Goal: Task Accomplishment & Management: Manage account settings

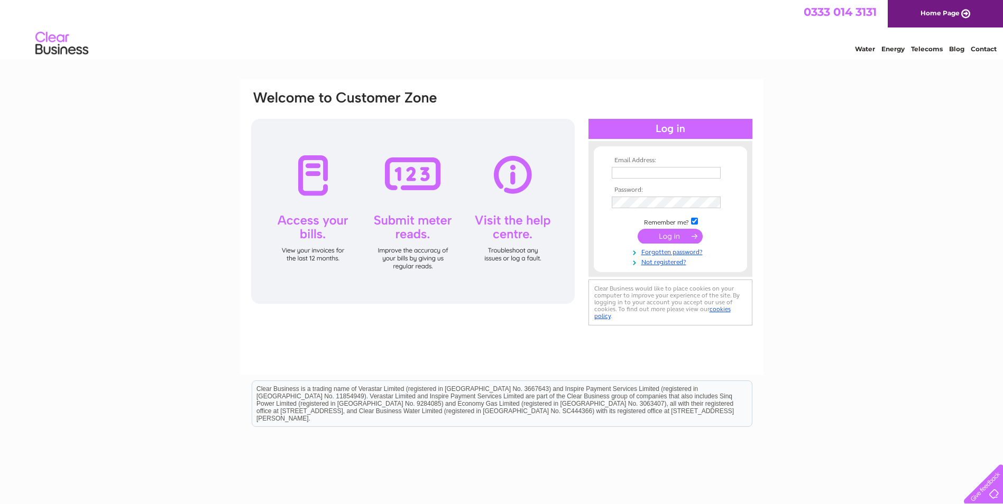
type input "meggie_76@live.com"
click at [666, 230] on input "submit" at bounding box center [669, 236] width 65 height 15
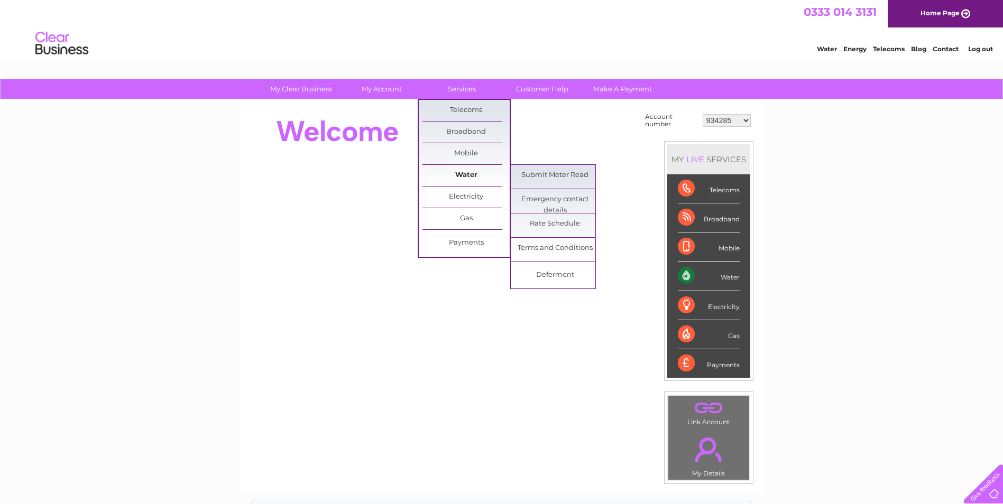
click at [460, 169] on link "Water" at bounding box center [465, 175] width 87 height 21
click at [551, 171] on link "Submit Meter Read" at bounding box center [554, 175] width 87 height 21
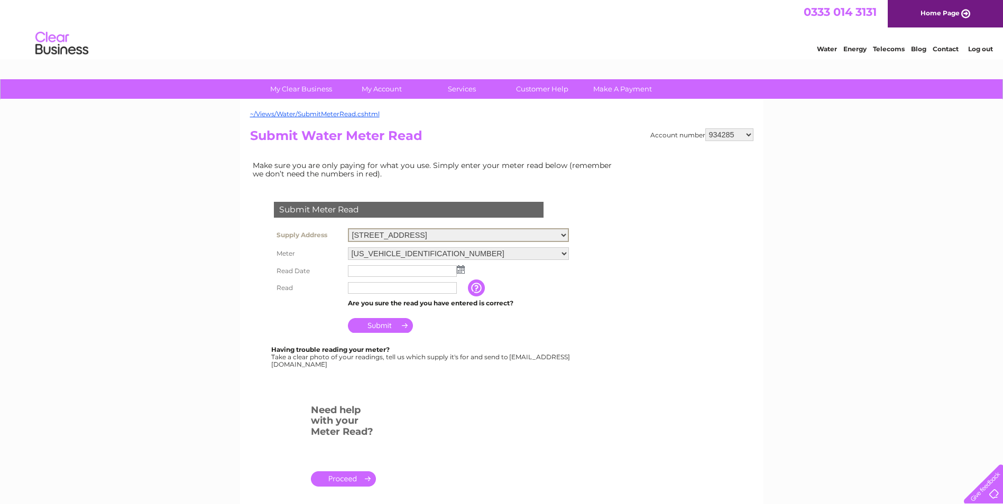
click at [564, 234] on select "34 Maygate, Dunfermline, Fife, KY12 7NH 5 Douglas St, Dunfermline, KY12 7EB Fir…" at bounding box center [458, 235] width 221 height 14
select select "417618"
click at [348, 228] on select "34 Maygate, Dunfermline, Fife, KY12 7NH 5 Douglas St, Dunfermline, KY12 7EB Fir…" at bounding box center [458, 235] width 221 height 14
click at [458, 269] on img at bounding box center [461, 268] width 8 height 8
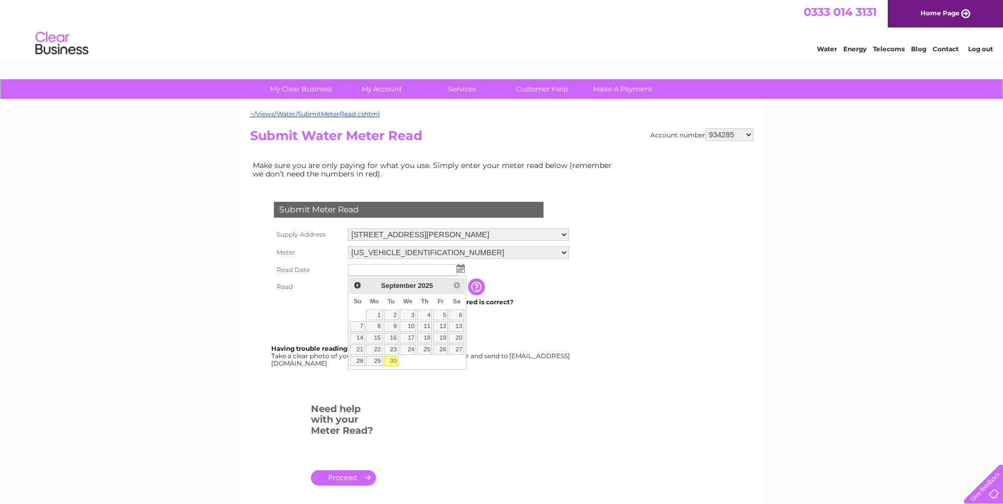
click at [389, 359] on link "30" at bounding box center [391, 361] width 15 height 11
type input "2025/09/30"
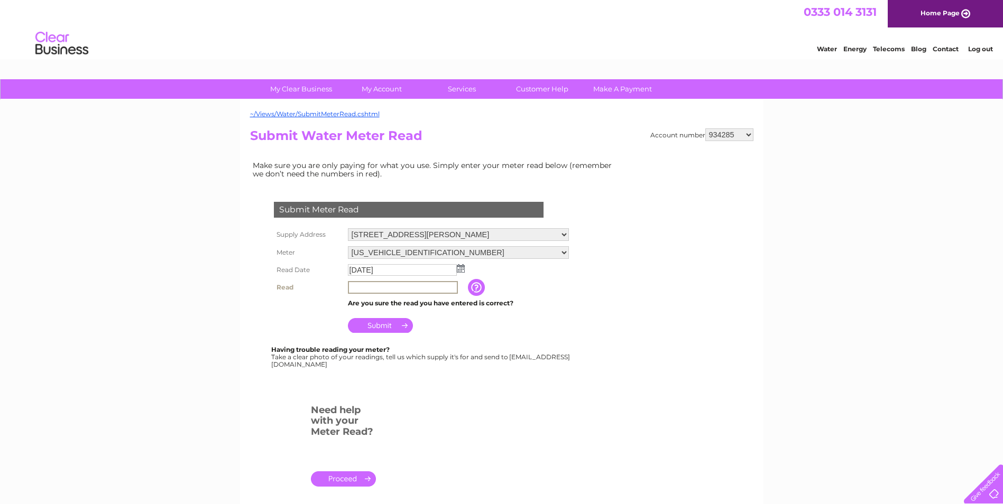
click at [371, 287] on input "text" at bounding box center [403, 287] width 110 height 13
type input "284"
click at [379, 322] on input "Submit" at bounding box center [380, 324] width 65 height 15
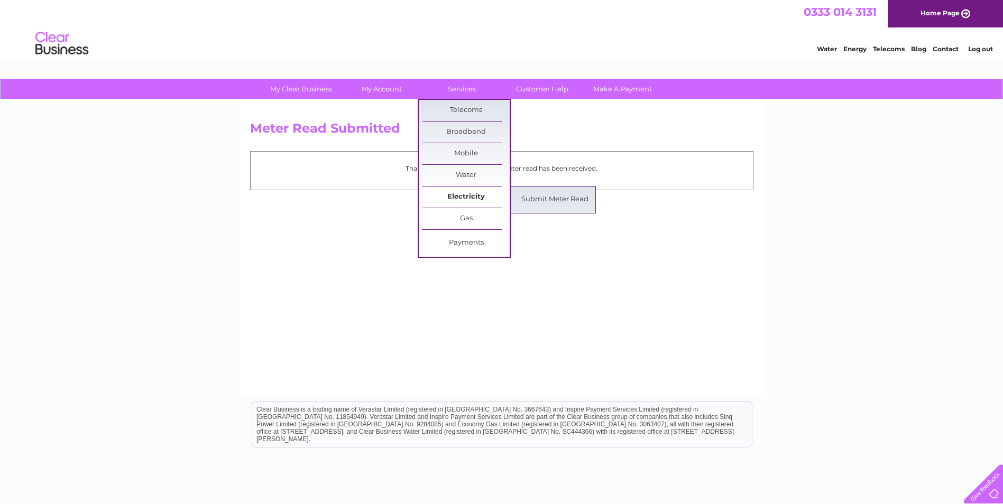
click at [475, 189] on link "Electricity" at bounding box center [465, 197] width 87 height 21
click at [542, 194] on link "Submit Meter Read" at bounding box center [554, 199] width 87 height 21
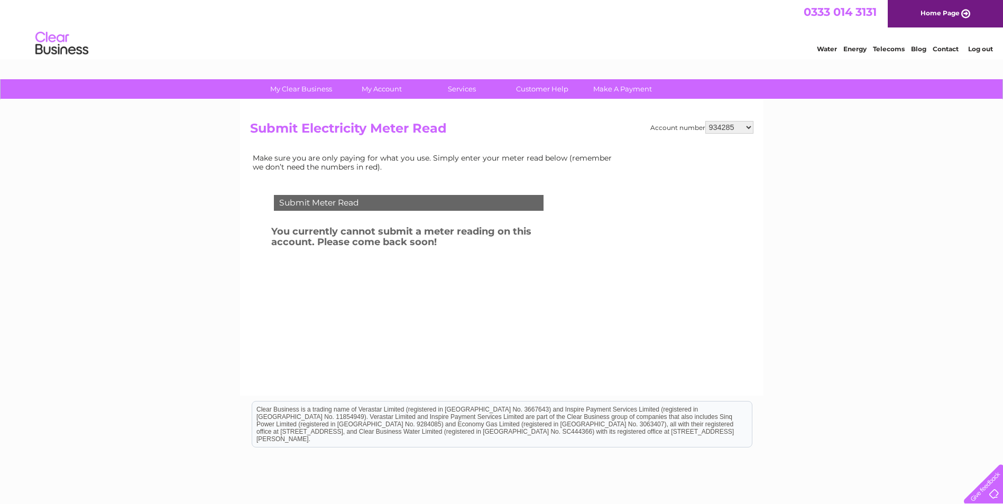
click at [748, 126] on select "934285 934856 948551 30290060" at bounding box center [729, 127] width 48 height 13
select select "948551"
click at [705, 121] on select "934285 934856 948551 30290060" at bounding box center [729, 127] width 48 height 13
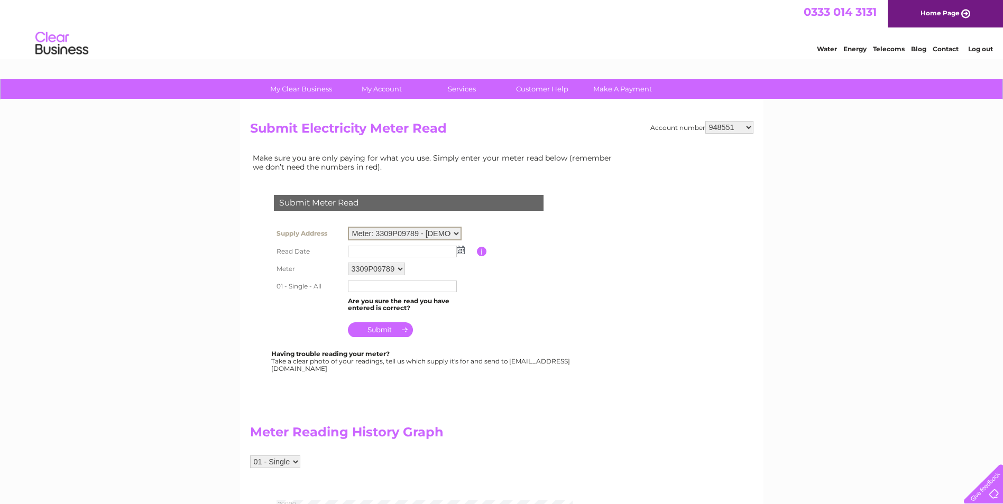
click at [459, 232] on select "Meter: 3309P09789 - [DEMOGRAPHIC_DATA][GEOGRAPHIC_DATA][PERSON_NAME][STREET_ADD…" at bounding box center [405, 234] width 114 height 14
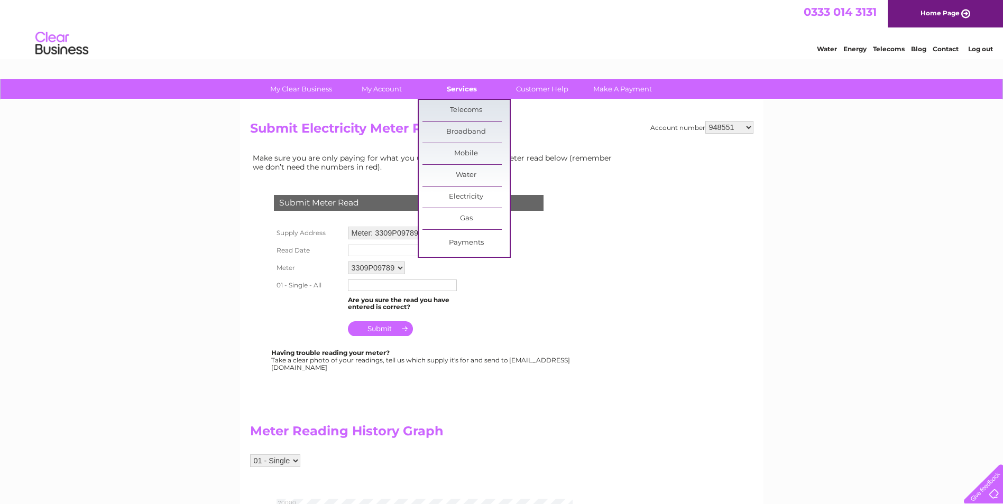
click at [460, 86] on link "Services" at bounding box center [461, 89] width 87 height 20
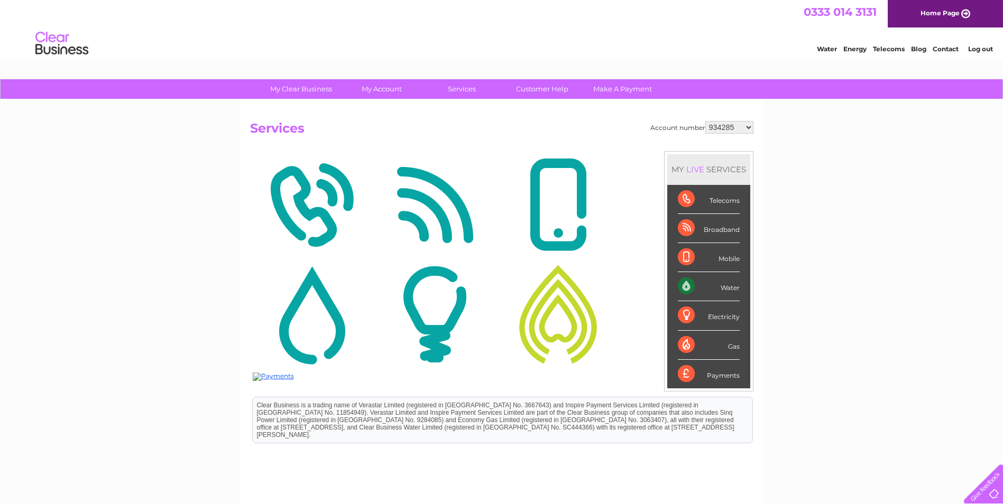
click at [460, 214] on img at bounding box center [435, 205] width 118 height 103
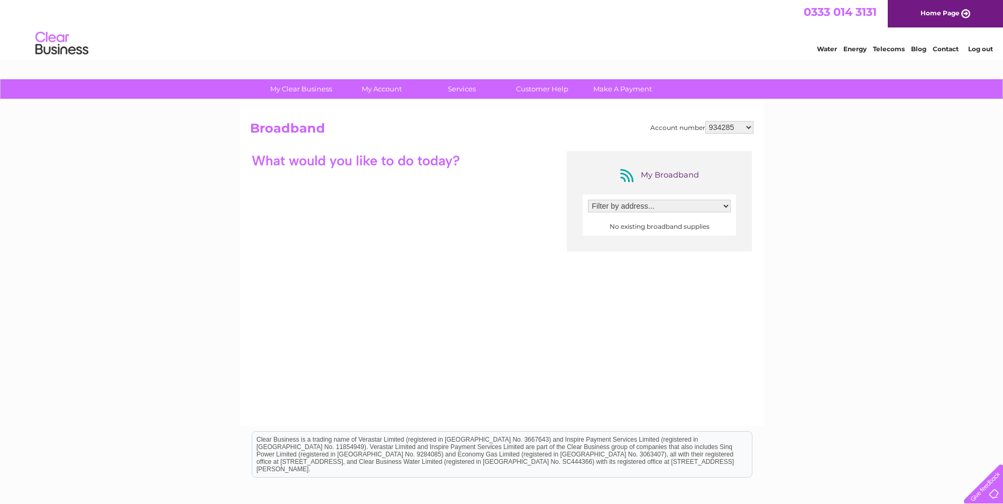
click at [465, 88] on link "Services" at bounding box center [461, 89] width 87 height 20
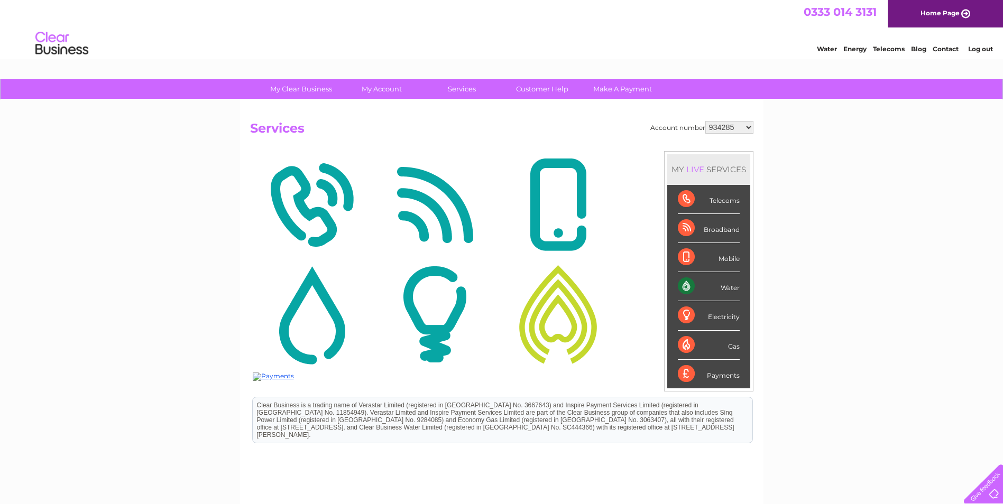
click at [746, 128] on select "934285 934856 948551 30290060" at bounding box center [729, 127] width 48 height 13
select select "934856"
click at [705, 121] on select "934285 934856 948551 30290060" at bounding box center [729, 127] width 48 height 13
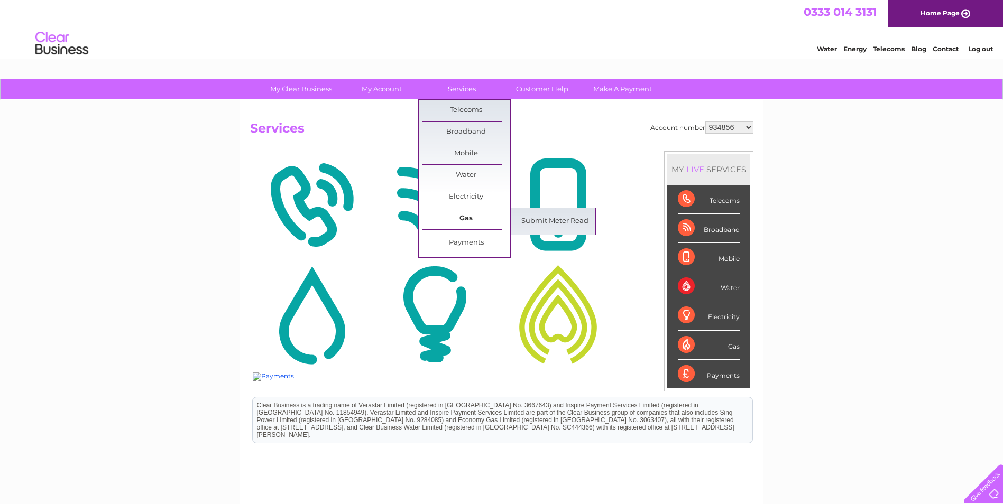
click at [461, 217] on link "Gas" at bounding box center [465, 218] width 87 height 21
